Goal: Task Accomplishment & Management: Complete application form

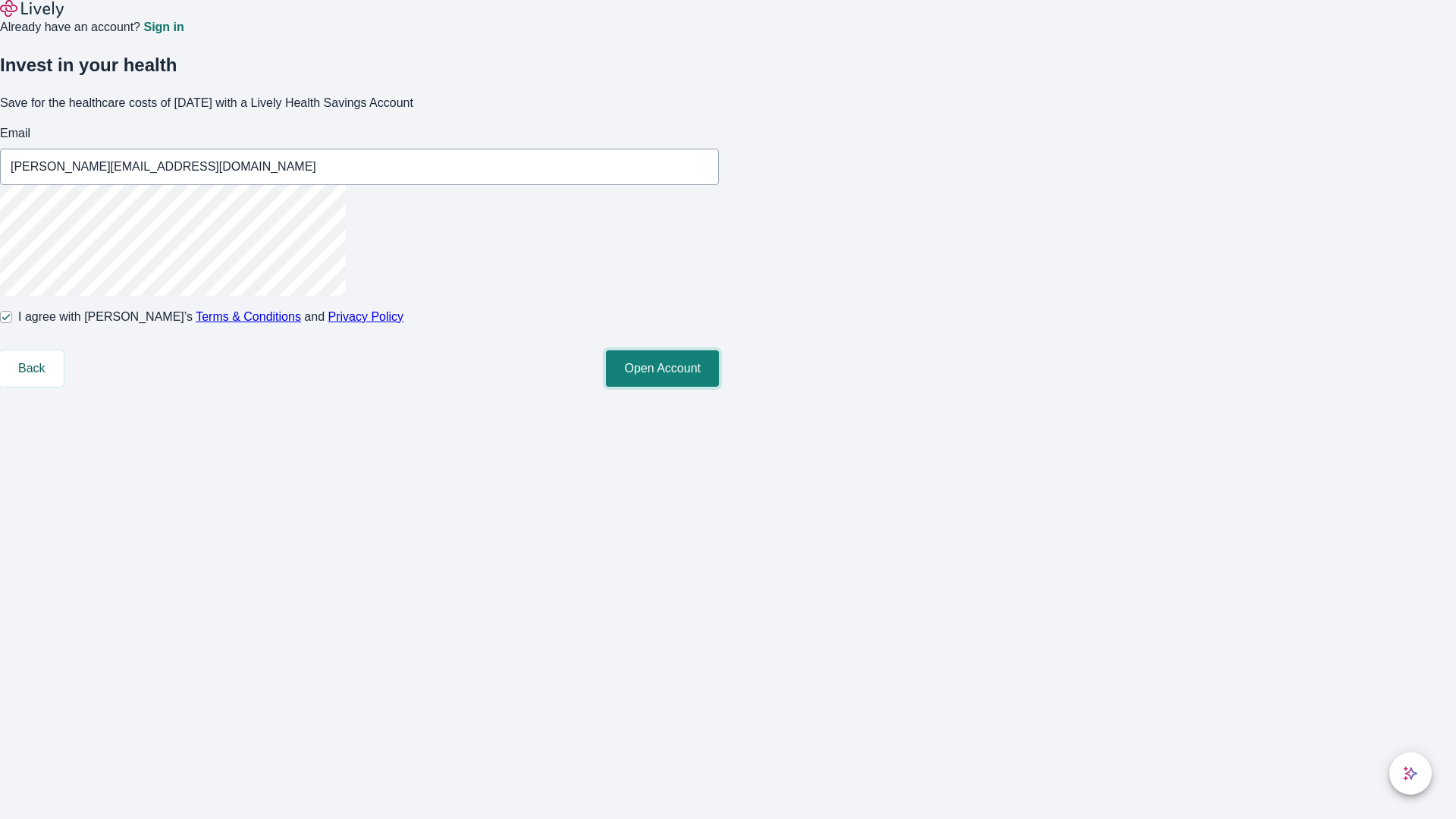
click at [719, 387] on button "Open Account" at bounding box center [662, 369] width 113 height 37
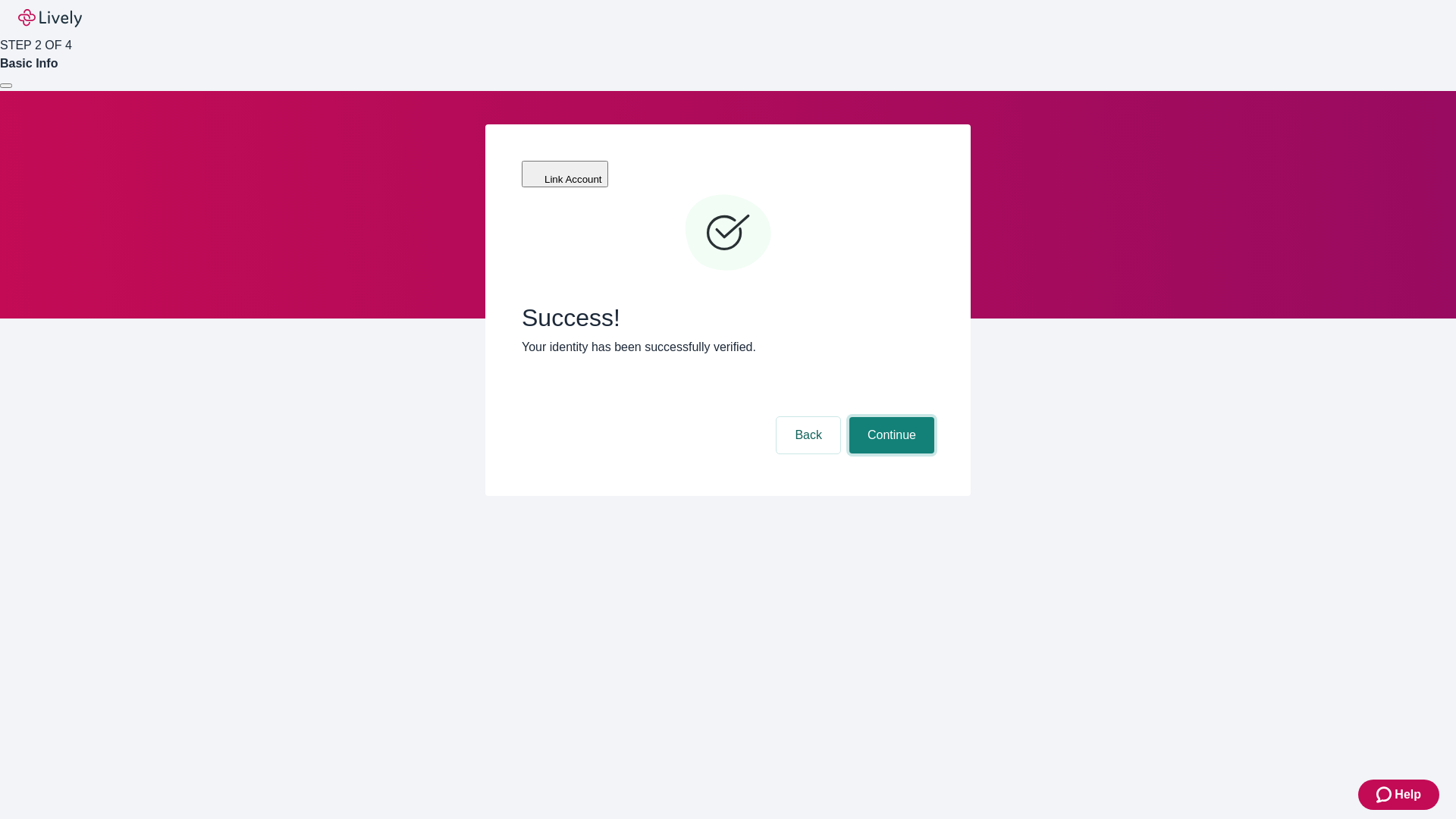
click at [890, 417] on button "Continue" at bounding box center [891, 436] width 85 height 37
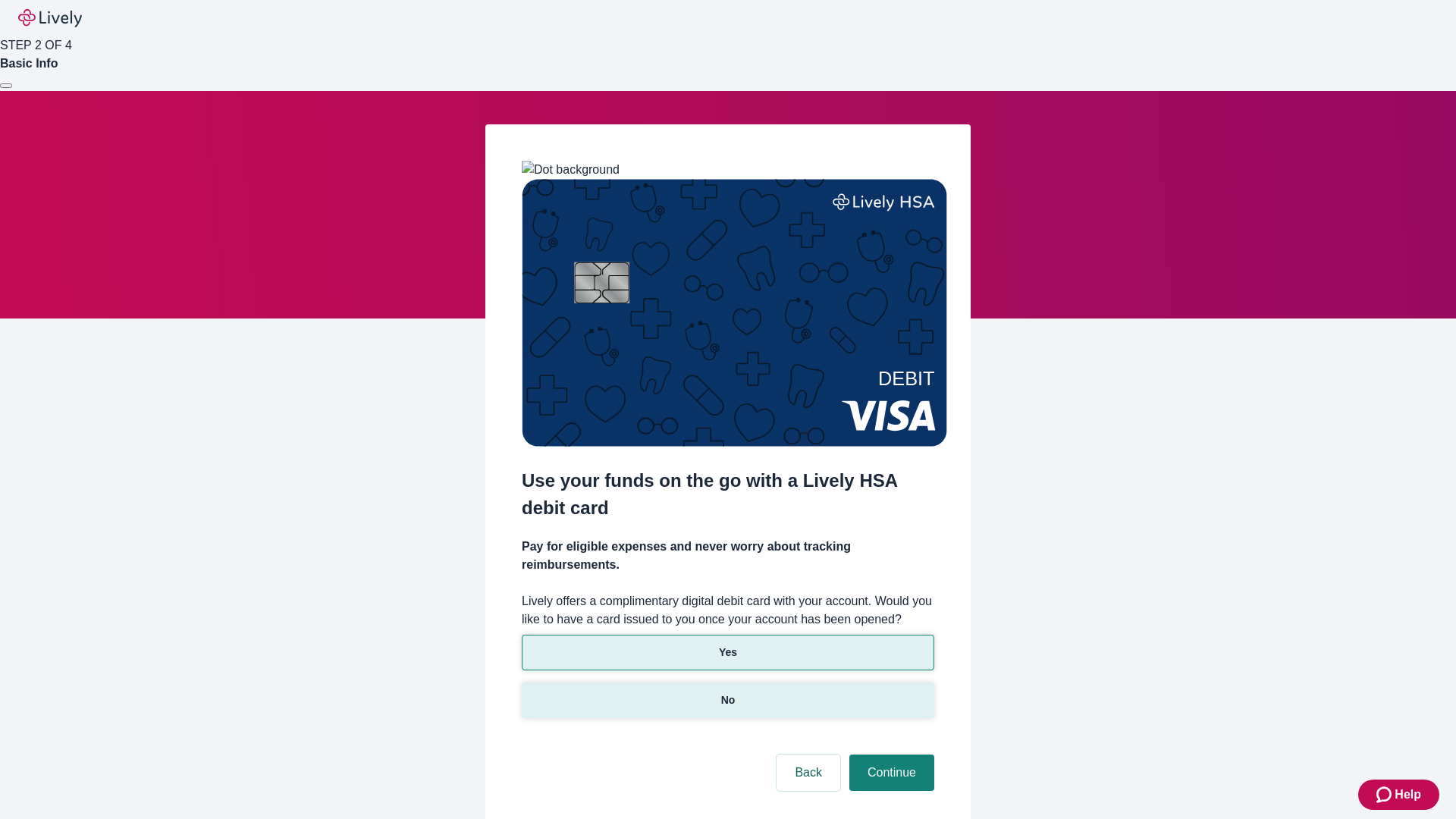
click at [727, 692] on p "No" at bounding box center [728, 700] width 15 height 16
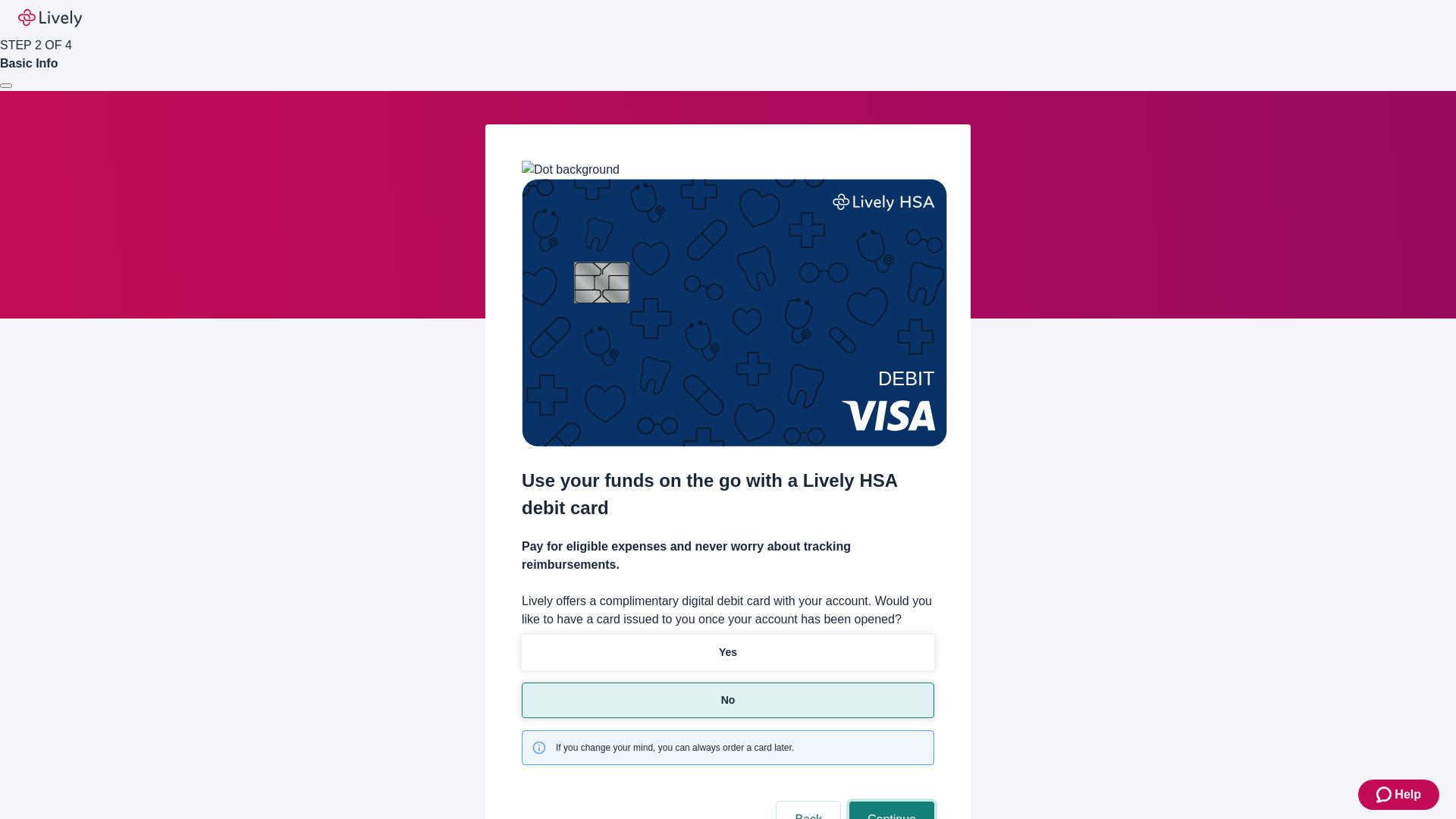
click at [890, 801] on button "Continue" at bounding box center [891, 820] width 85 height 37
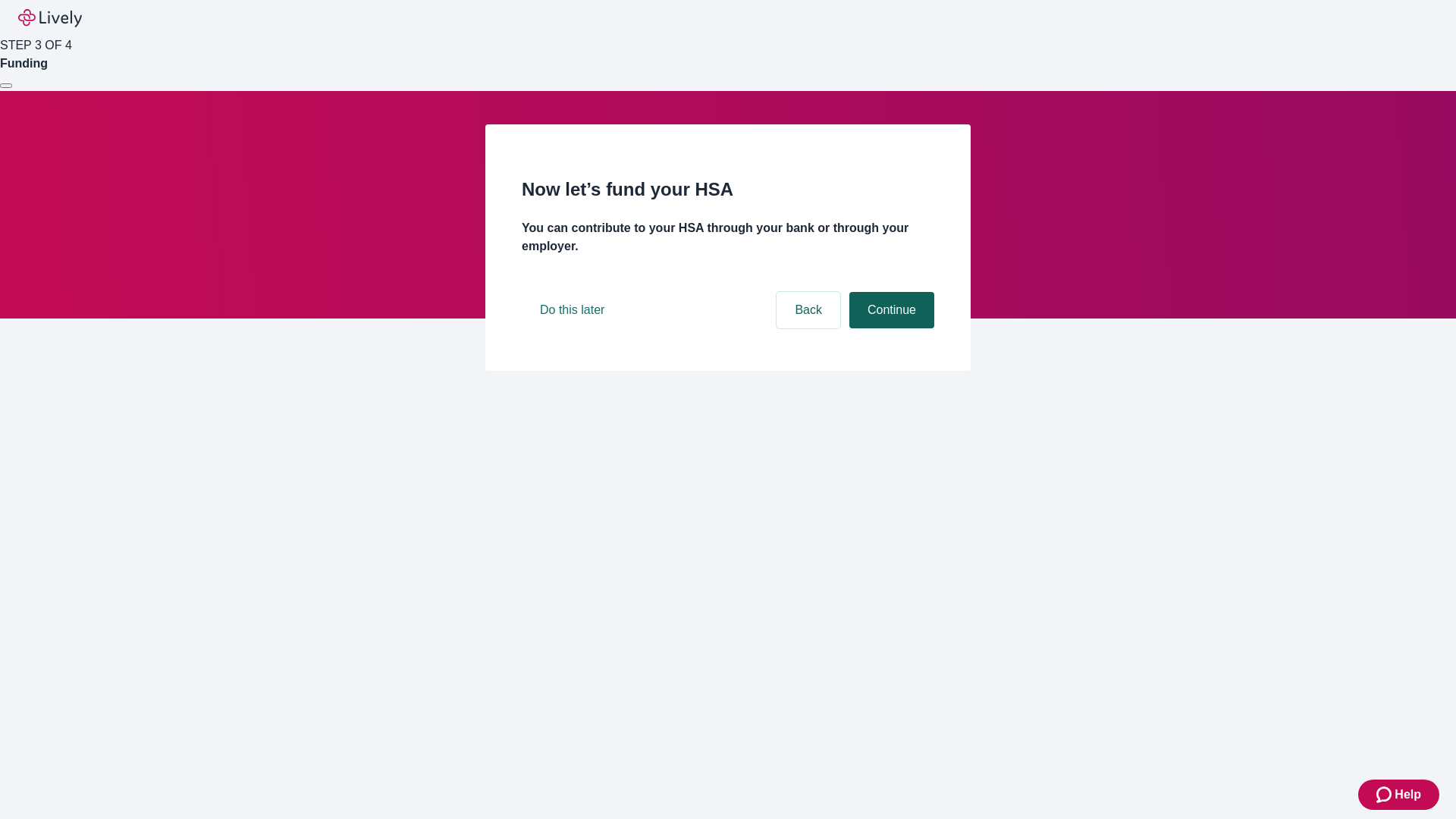
click at [890, 328] on button "Continue" at bounding box center [891, 310] width 85 height 37
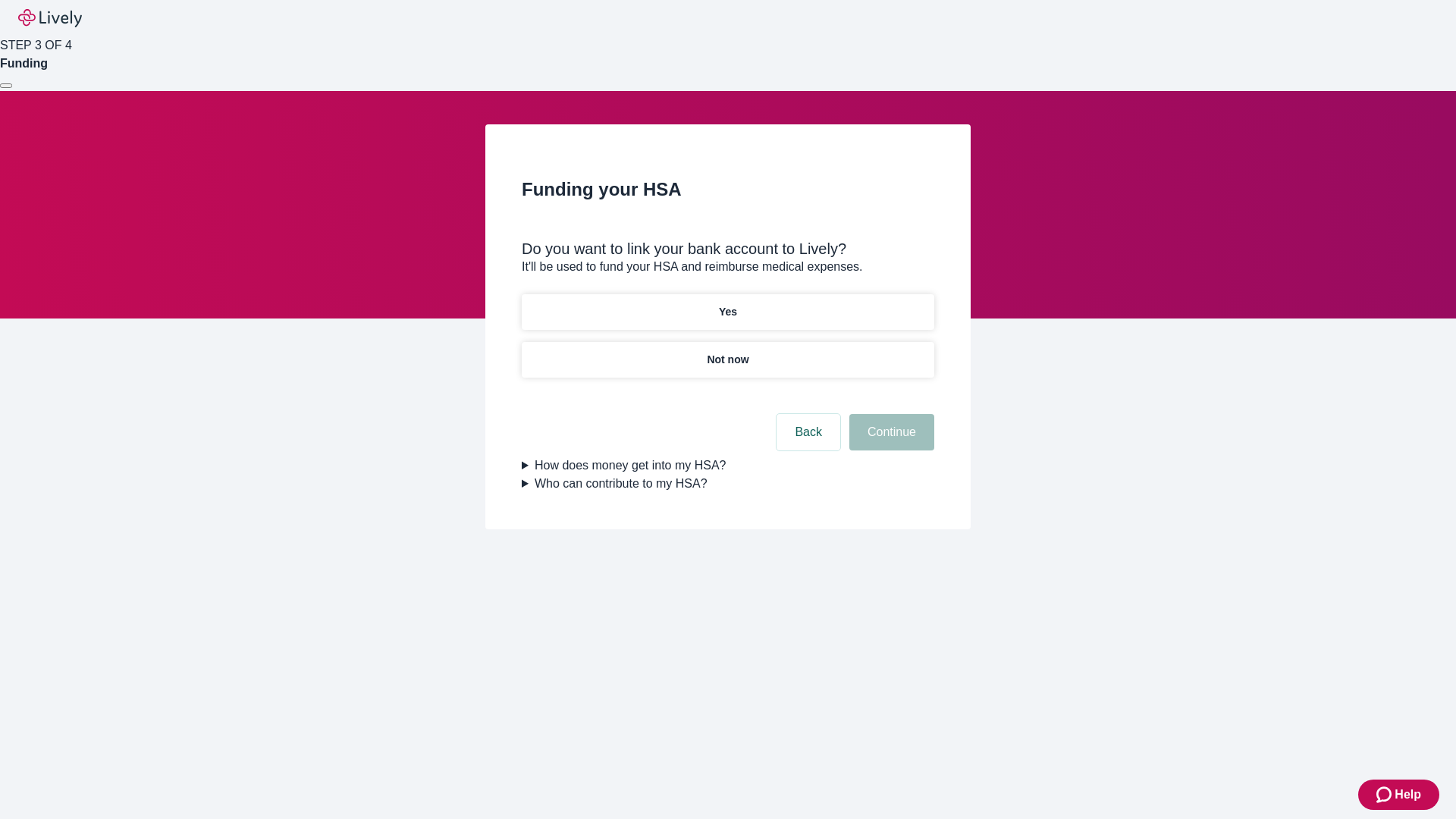
click at [727, 304] on p "Yes" at bounding box center [728, 312] width 18 height 16
click at [890, 414] on button "Continue" at bounding box center [891, 432] width 85 height 37
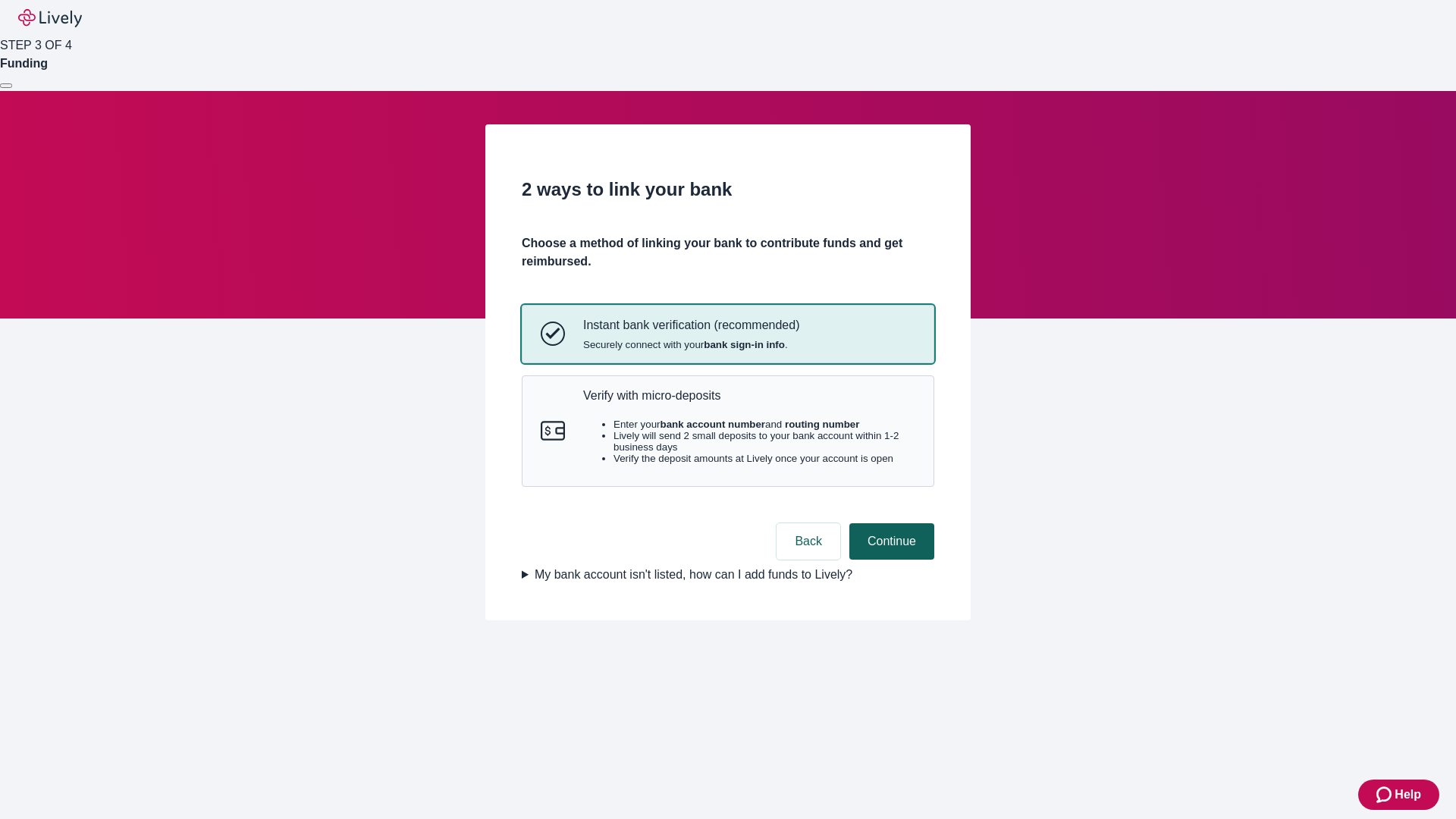
click at [749, 403] on p "Verify with micro-deposits" at bounding box center [749, 395] width 332 height 15
click at [890, 560] on button "Continue" at bounding box center [891, 541] width 85 height 37
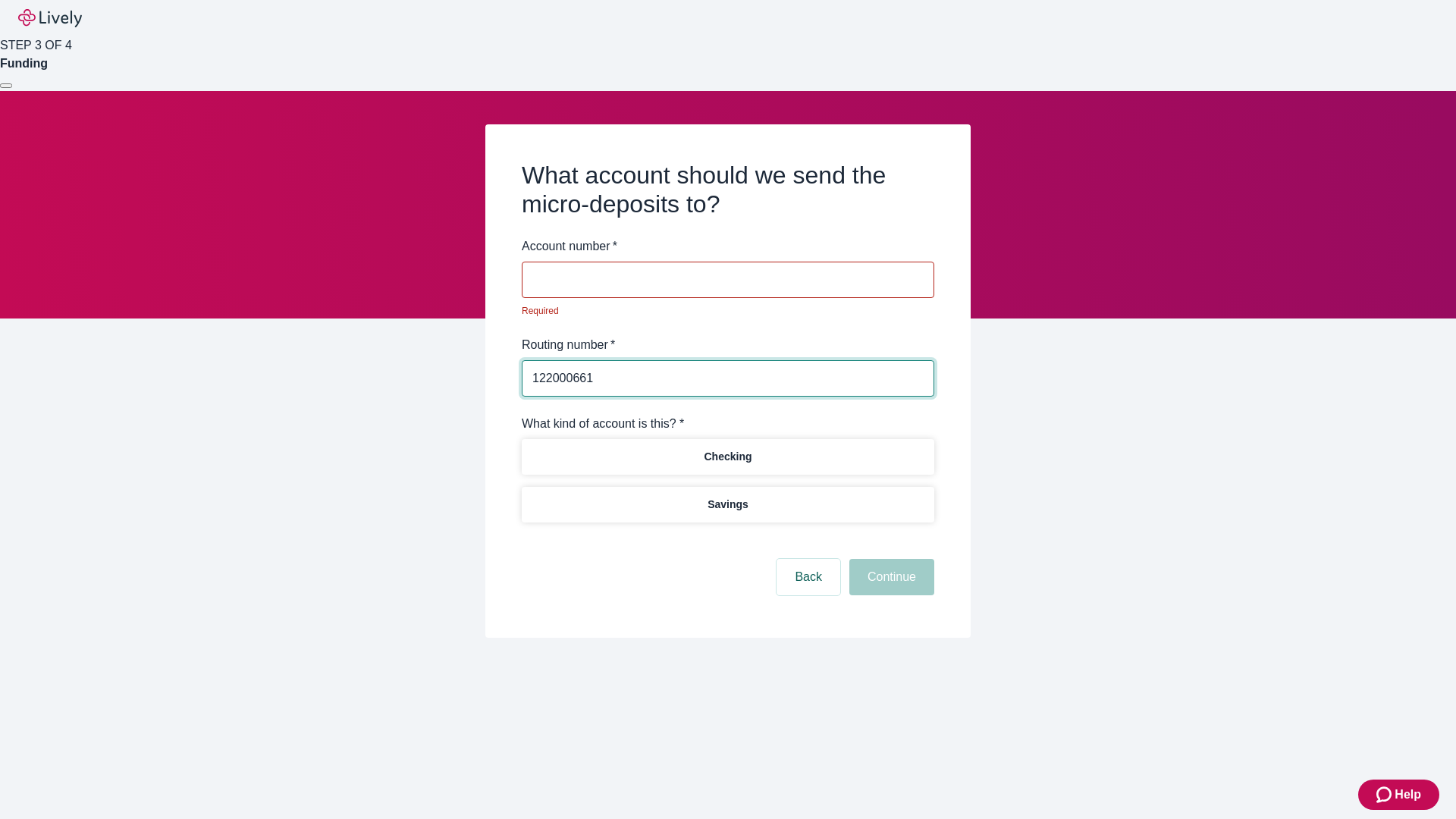
type input "122000661"
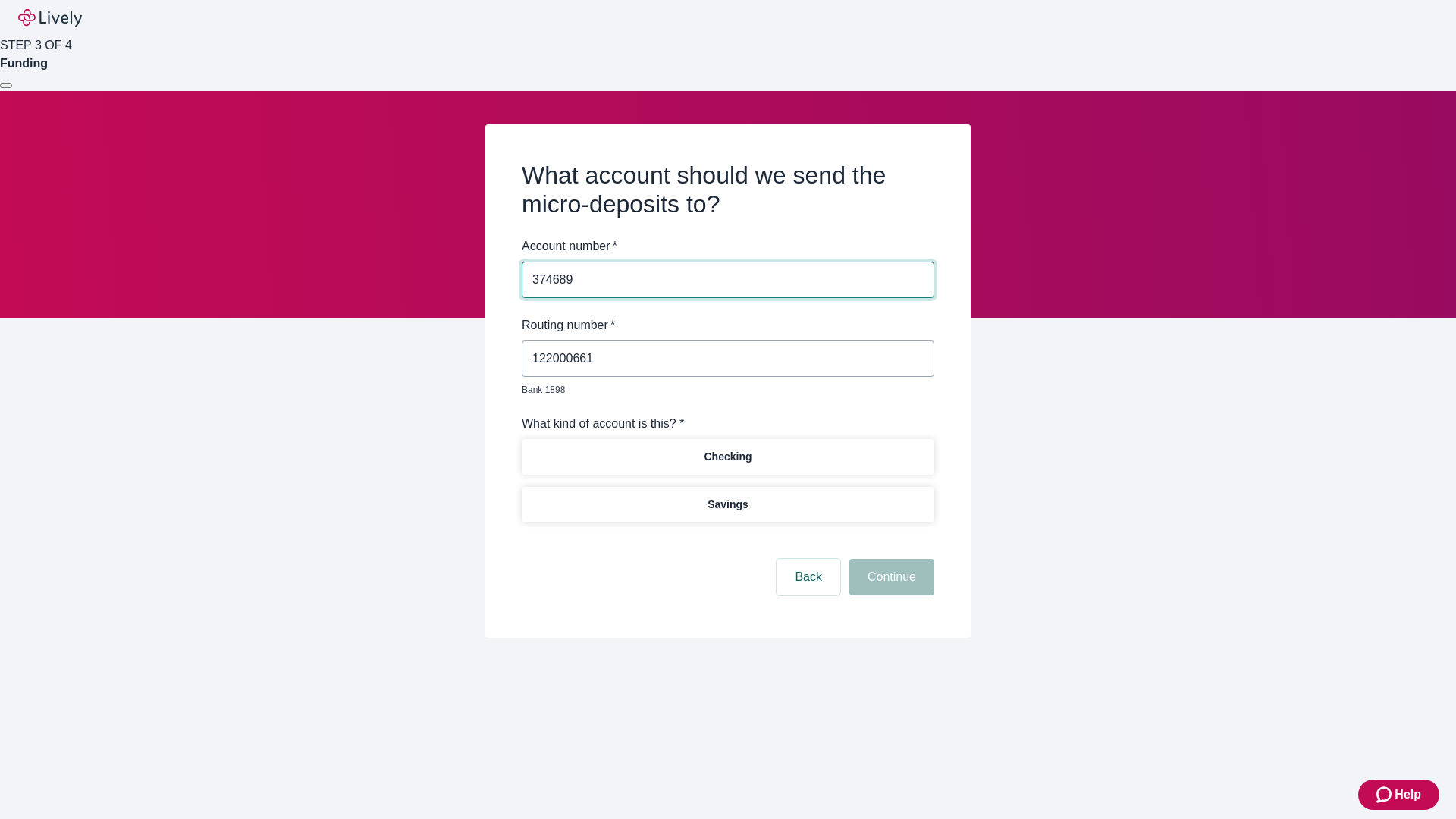
type input "374689"
click at [727, 449] on p "Checking" at bounding box center [727, 456] width 47 height 16
click at [890, 560] on button "Continue" at bounding box center [891, 577] width 85 height 37
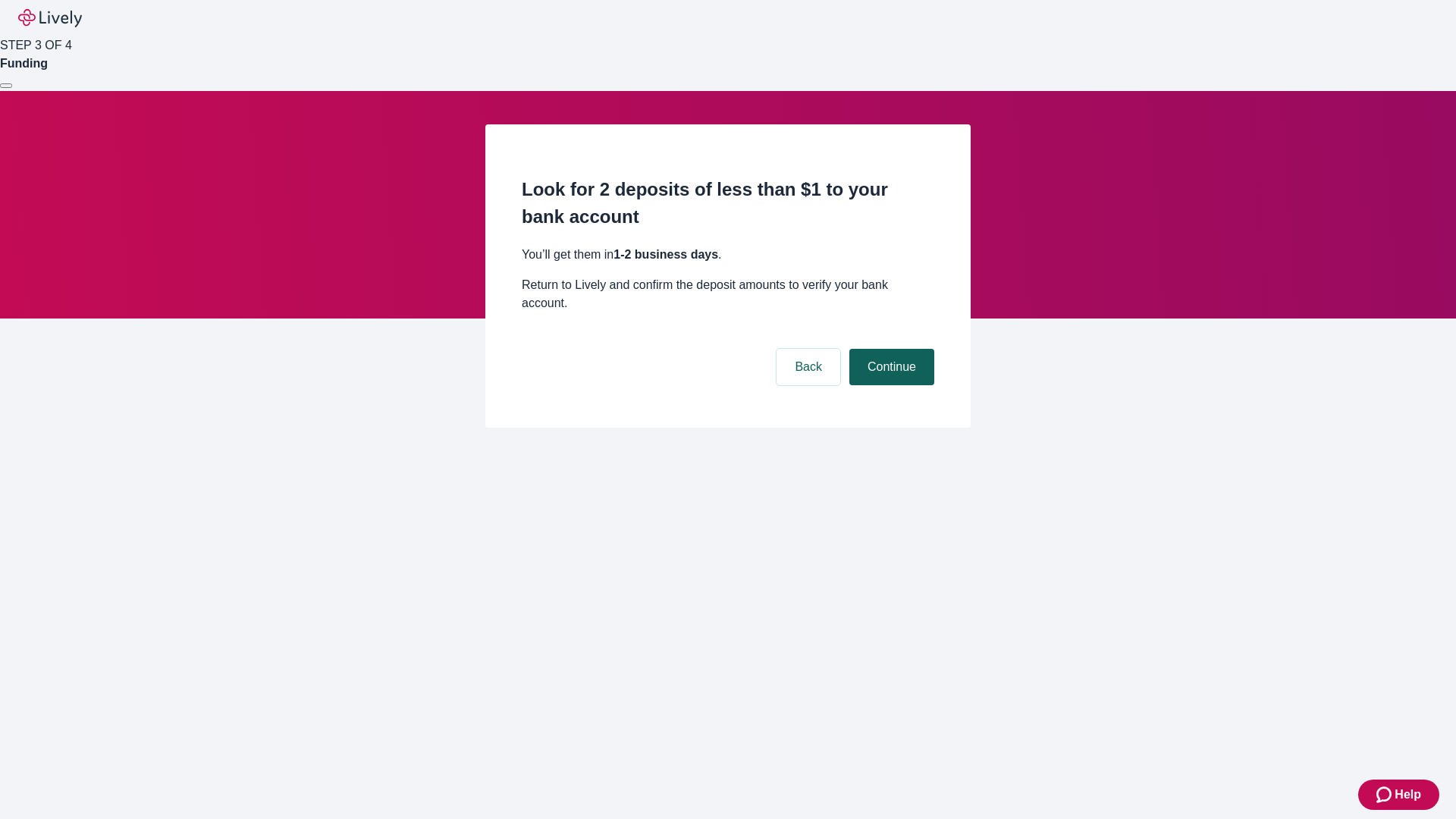
click at [890, 349] on button "Continue" at bounding box center [891, 367] width 85 height 37
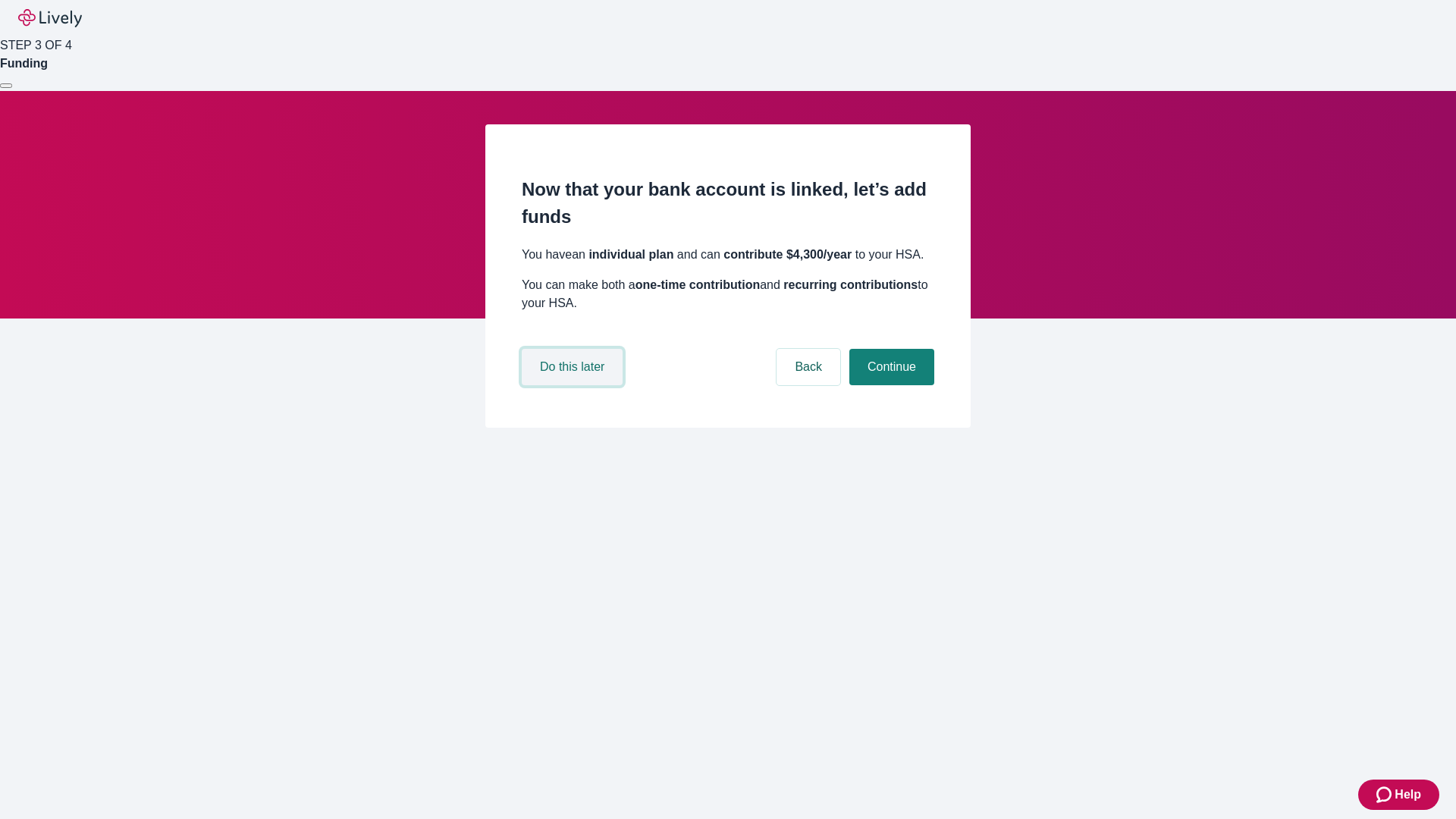
click at [574, 385] on button "Do this later" at bounding box center [573, 367] width 101 height 37
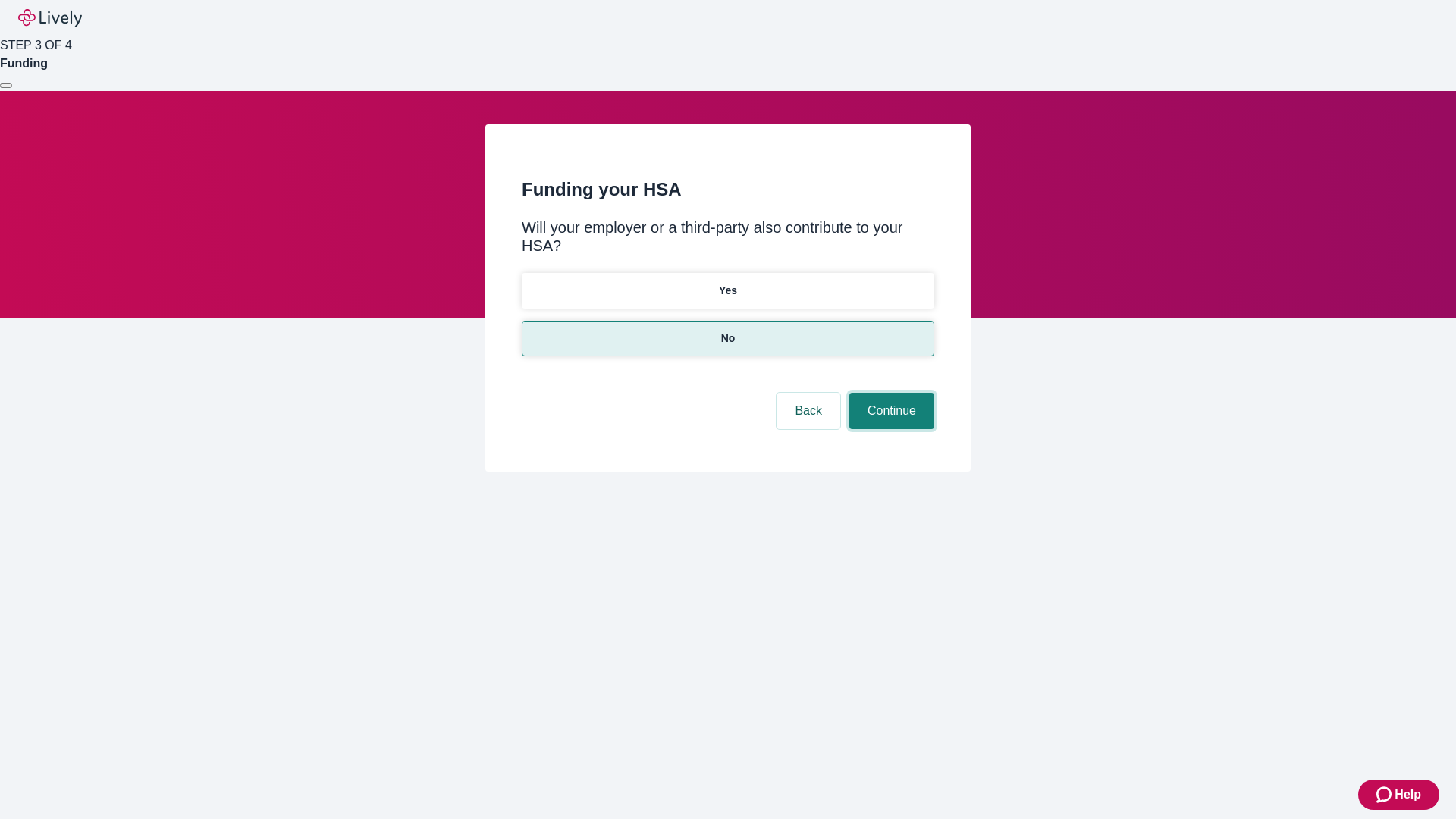
click at [890, 393] on button "Continue" at bounding box center [891, 411] width 85 height 37
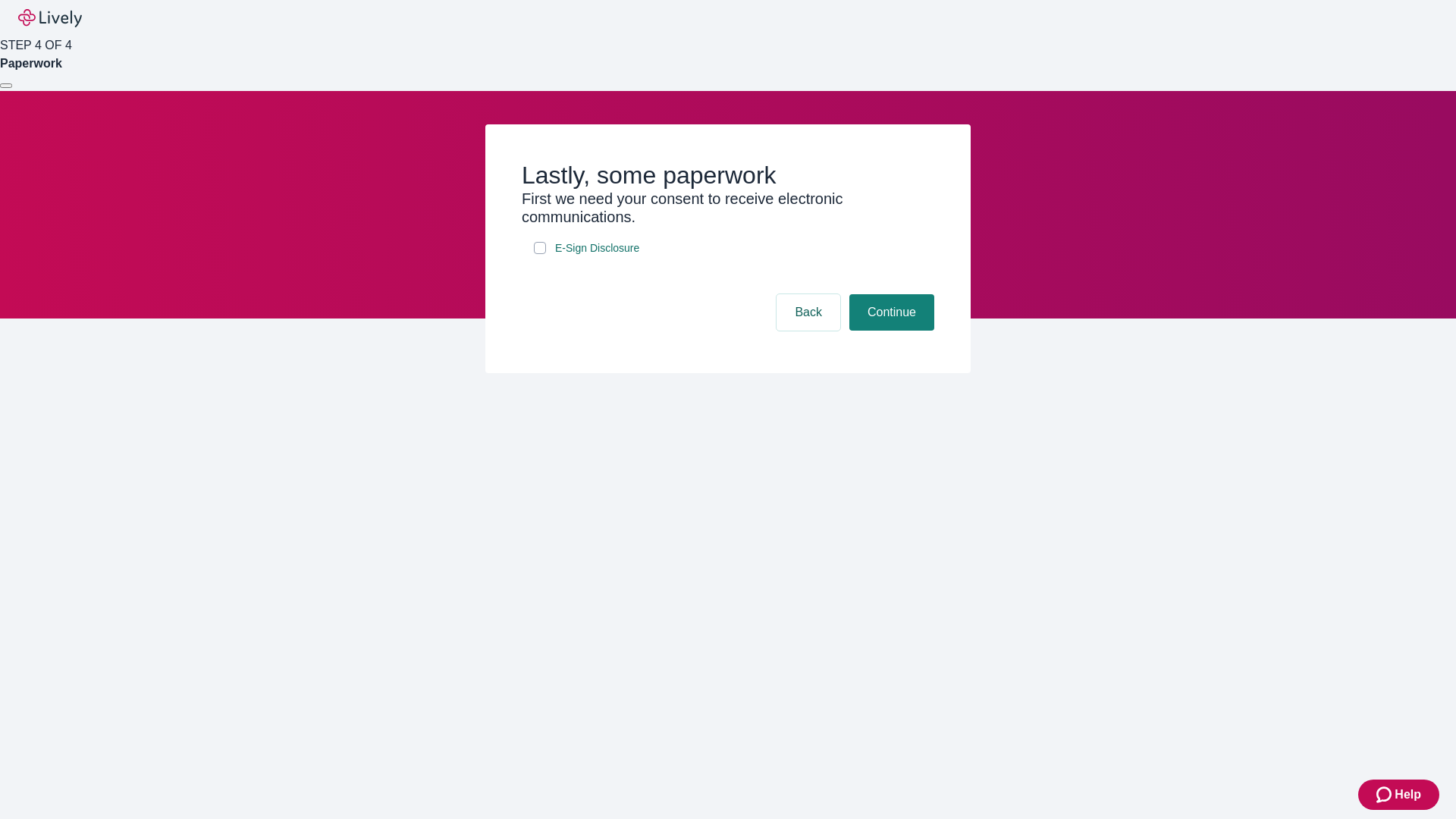
click at [540, 254] on input "E-Sign Disclosure" at bounding box center [540, 248] width 12 height 12
checkbox input "true"
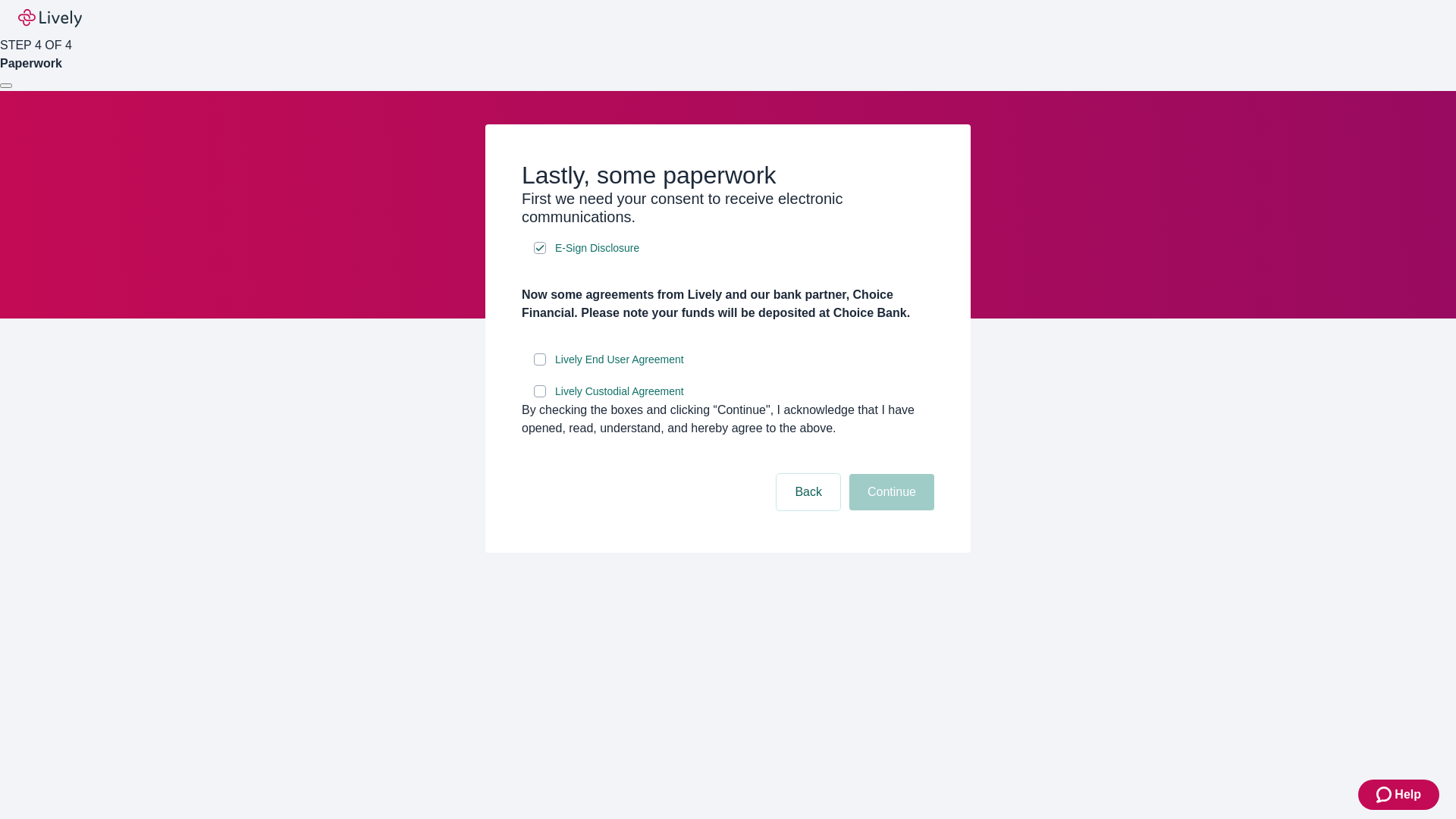
click at [540, 365] on input "Lively End User Agreement" at bounding box center [540, 360] width 12 height 12
checkbox input "true"
click at [540, 397] on input "Lively Custodial Agreement" at bounding box center [540, 391] width 12 height 12
checkbox input "true"
click at [890, 511] on button "Continue" at bounding box center [891, 492] width 85 height 37
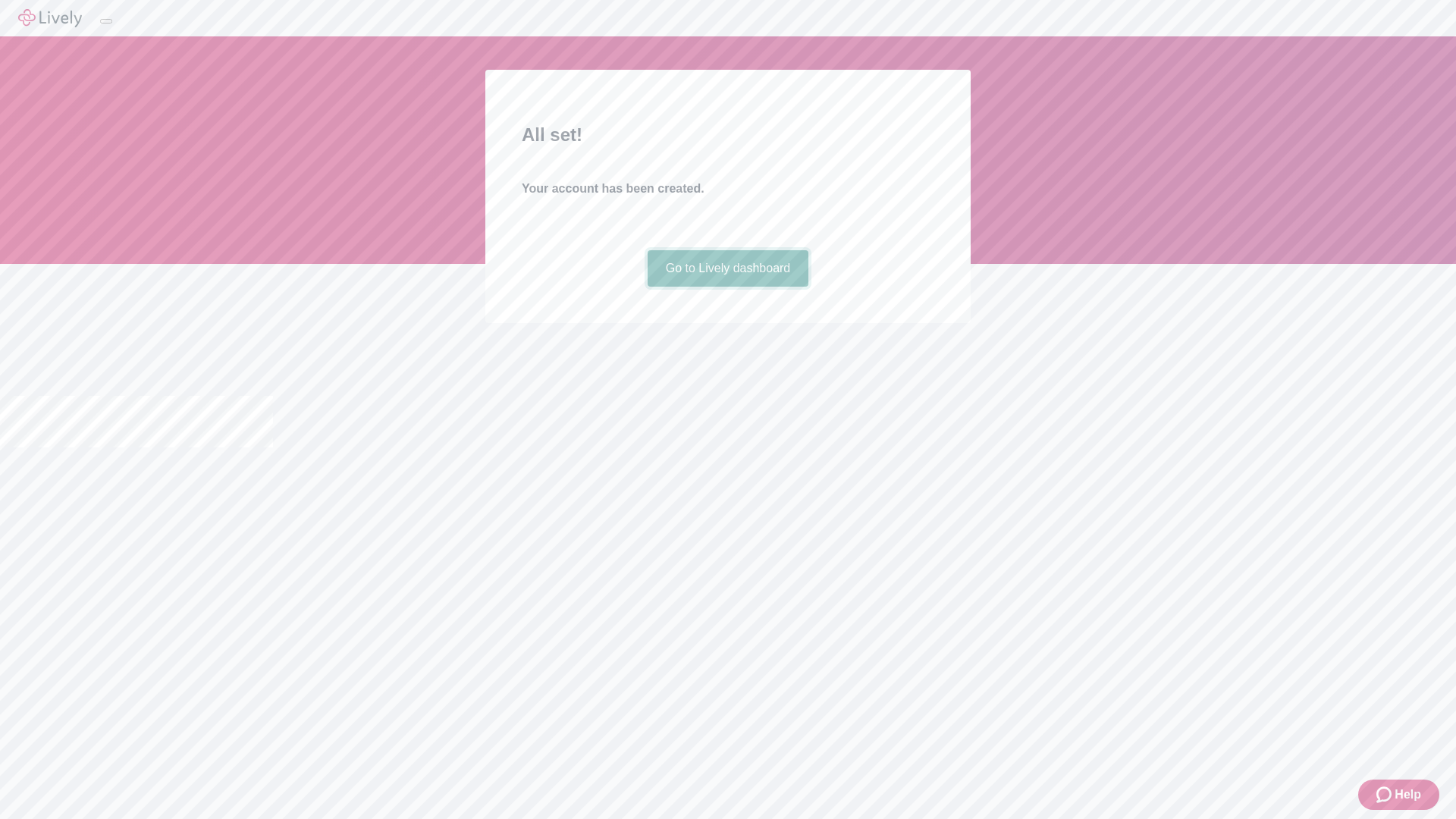
click at [727, 286] on link "Go to Lively dashboard" at bounding box center [728, 269] width 162 height 37
